Goal: Task Accomplishment & Management: Complete application form

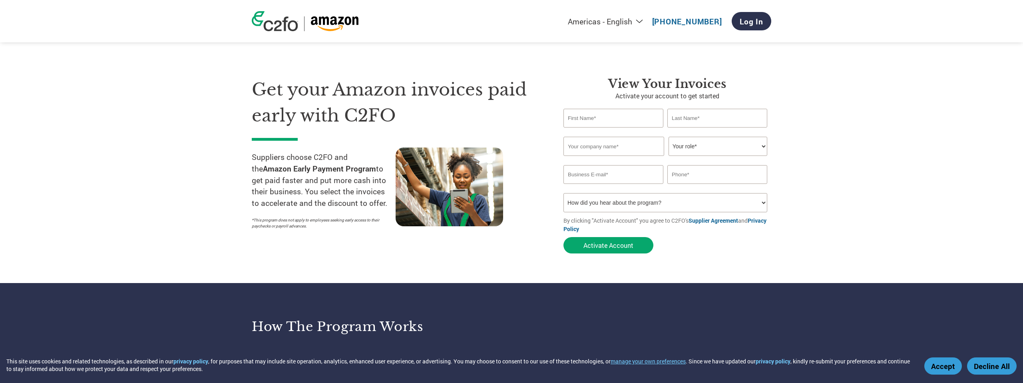
click at [607, 120] on input "text" at bounding box center [614, 118] width 100 height 19
type input "[PERSON_NAME]"
type input "Golden Hour Sales LLC"
type input "[PERSON_NAME][EMAIL_ADDRESS][DOMAIN_NAME]"
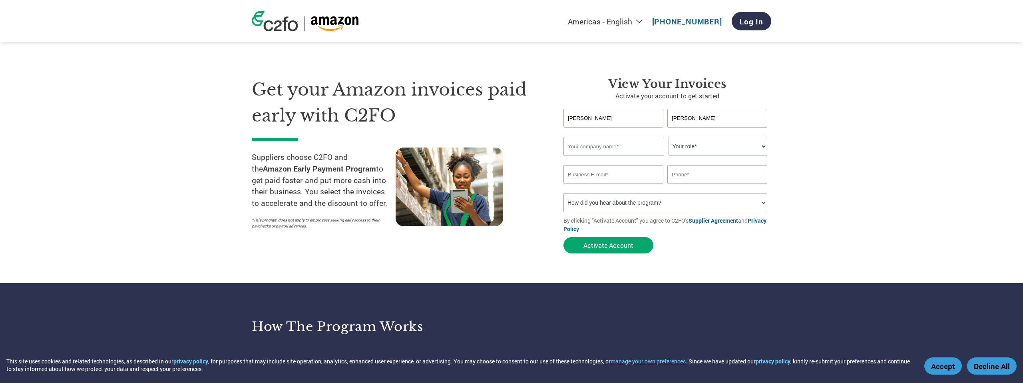
type input "7184275741"
click at [689, 142] on select "Your role* CFO Controller Credit Manager Finance Director Treasurer CEO Preside…" at bounding box center [718, 146] width 99 height 19
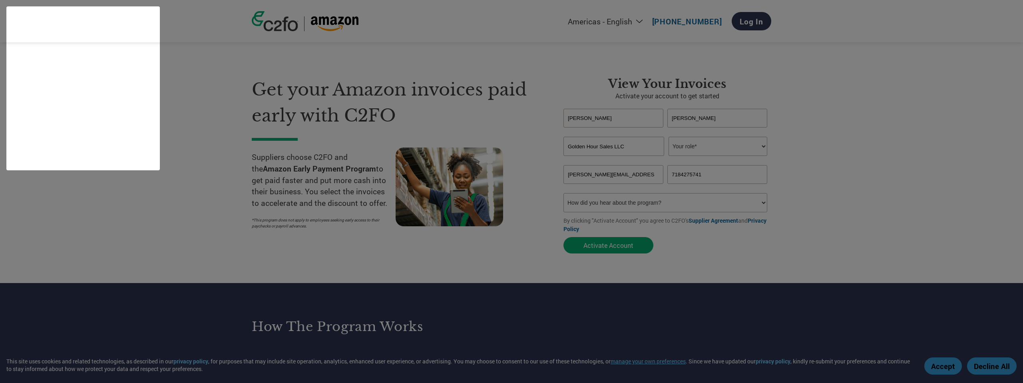
select select "CEO"
click at [669, 137] on select "Your role* CFO Controller Credit Manager Finance Director Treasurer CEO Preside…" at bounding box center [718, 146] width 99 height 19
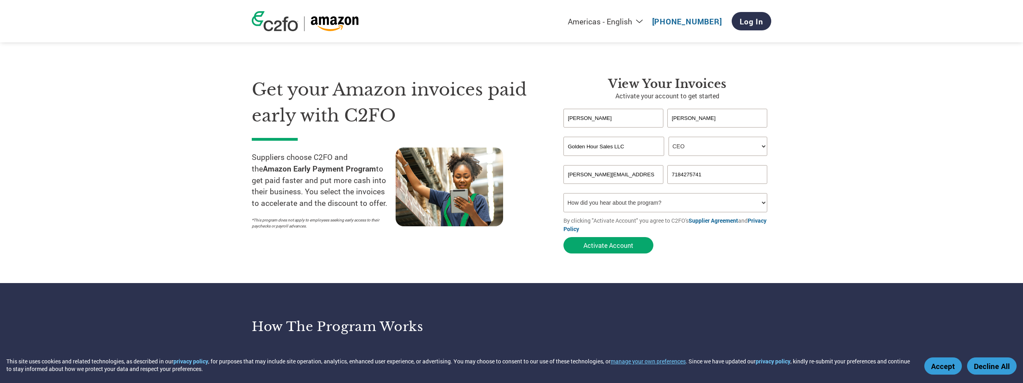
click at [722, 200] on select "How did you hear about the program? Received a letter Email Social Media Online…" at bounding box center [666, 202] width 204 height 19
select select "Other"
click at [564, 193] on select "How did you hear about the program? Received a letter Email Social Media Online…" at bounding box center [666, 202] width 204 height 19
click at [630, 247] on button "Activate Account" at bounding box center [609, 245] width 90 height 16
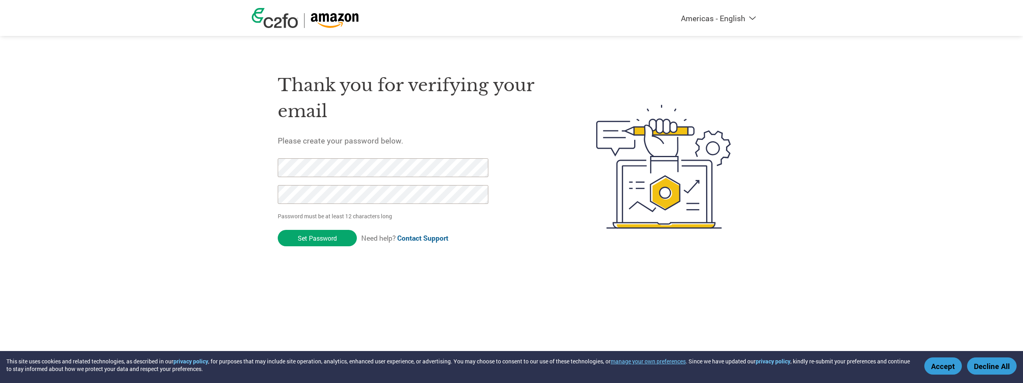
drag, startPoint x: 335, startPoint y: 239, endPoint x: 344, endPoint y: 236, distance: 9.2
click at [335, 239] on input "Set Password" at bounding box center [317, 238] width 79 height 16
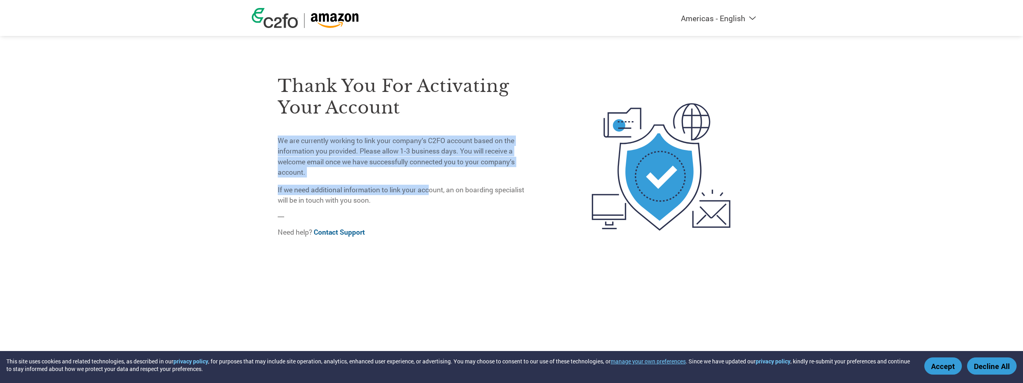
drag, startPoint x: 433, startPoint y: 187, endPoint x: 421, endPoint y: 132, distance: 56.3
click at [421, 132] on div "Thank you for activating your account We are currently working to link your com…" at bounding box center [404, 140] width 253 height 131
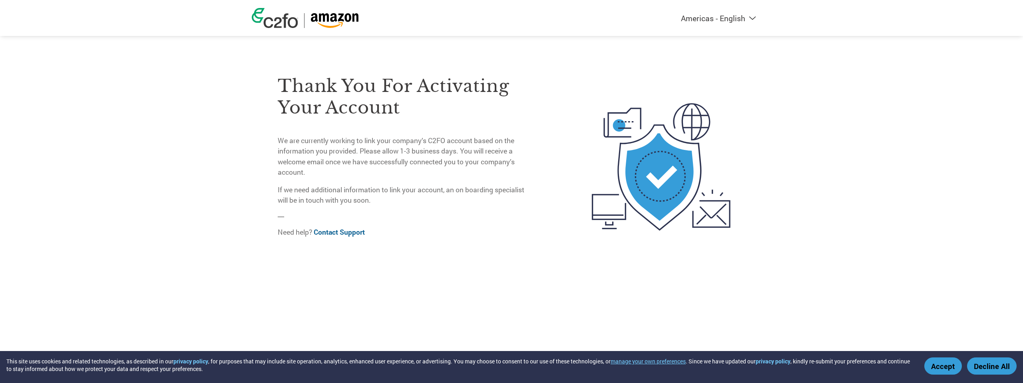
click at [423, 201] on p "If we need additional information to link your account, an on boarding speciali…" at bounding box center [404, 195] width 253 height 21
click at [278, 22] on img at bounding box center [275, 18] width 46 height 20
